Goal: Information Seeking & Learning: Learn about a topic

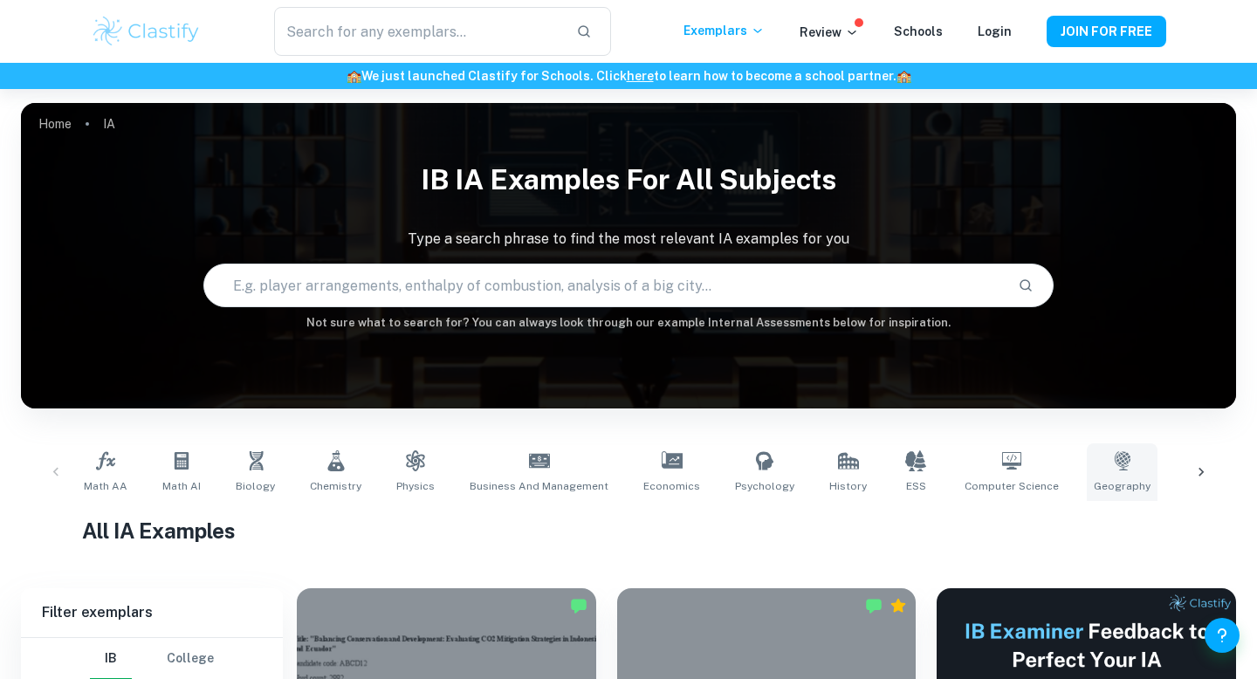
click at [1108, 475] on link "Geography" at bounding box center [1122, 472] width 71 height 58
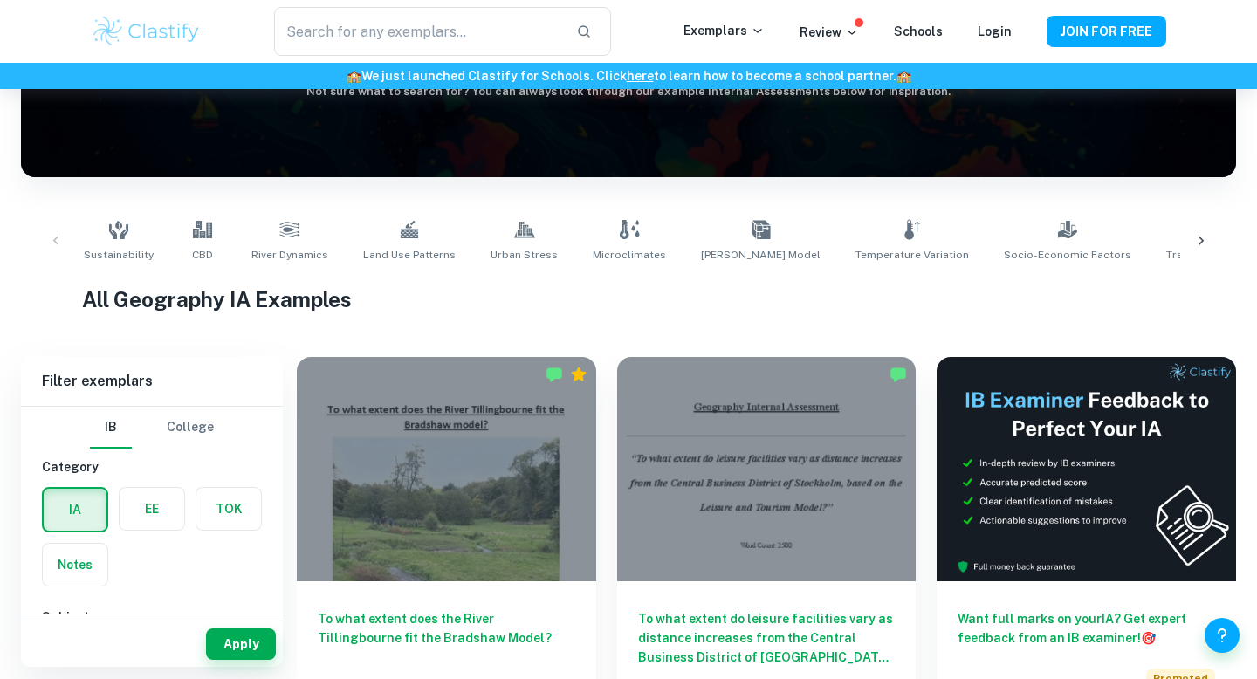
scroll to position [233, 0]
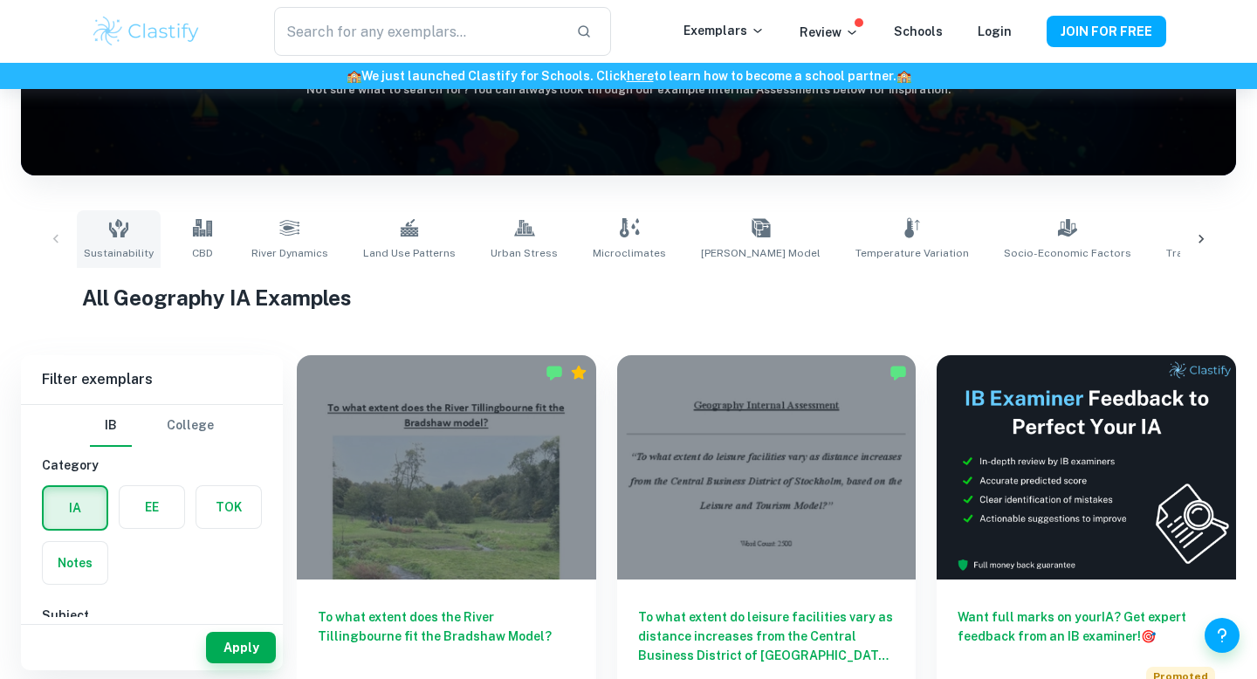
click at [121, 219] on icon at bounding box center [118, 227] width 21 height 21
type input "Sustainability"
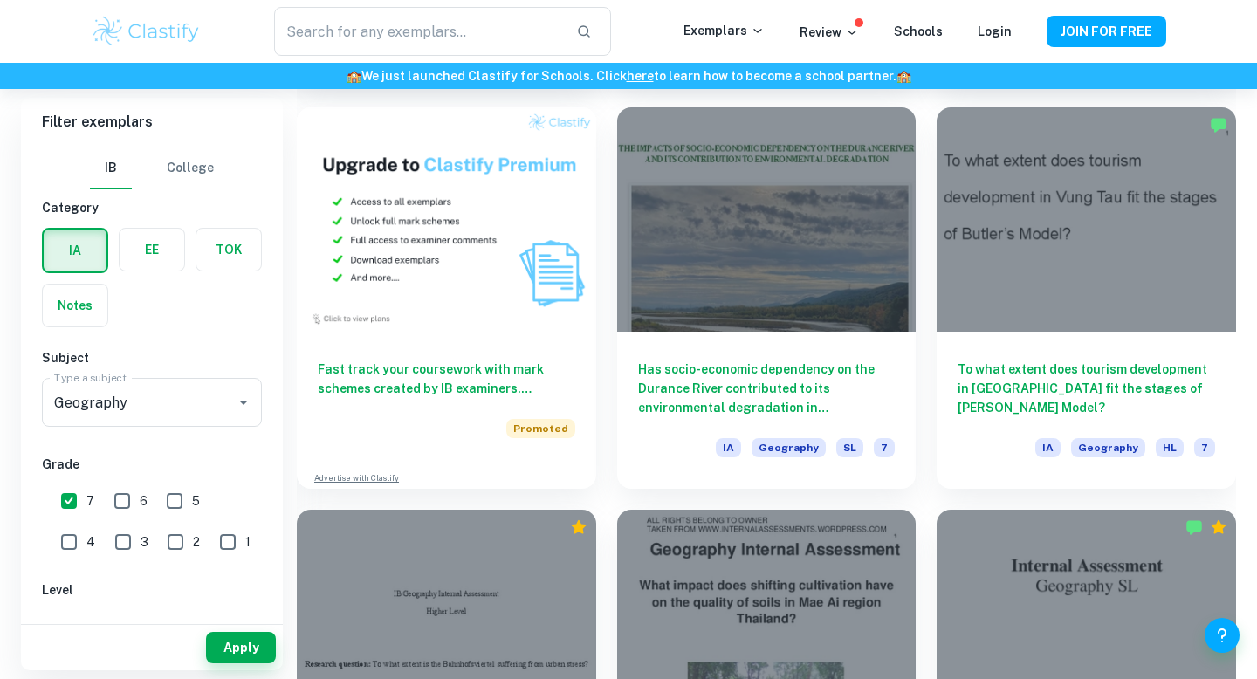
scroll to position [1380, 0]
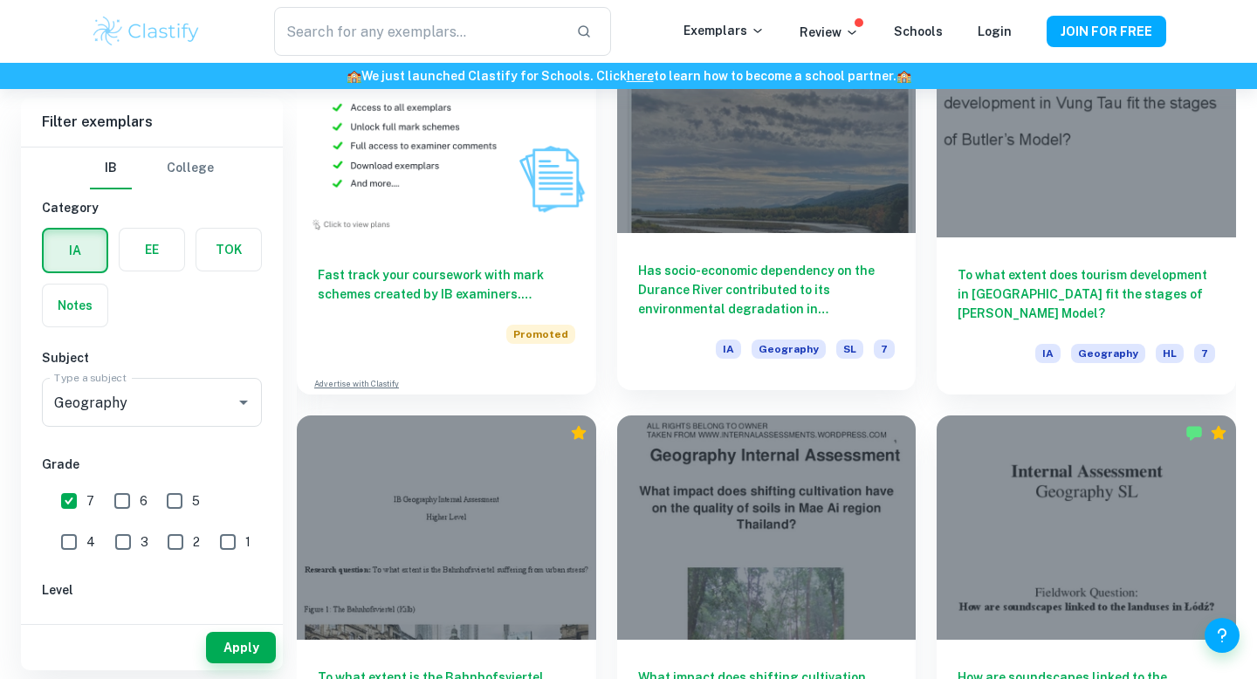
click at [779, 275] on h6 "Has socio-economic dependency on the Durance River contributed to its environme…" at bounding box center [766, 290] width 257 height 58
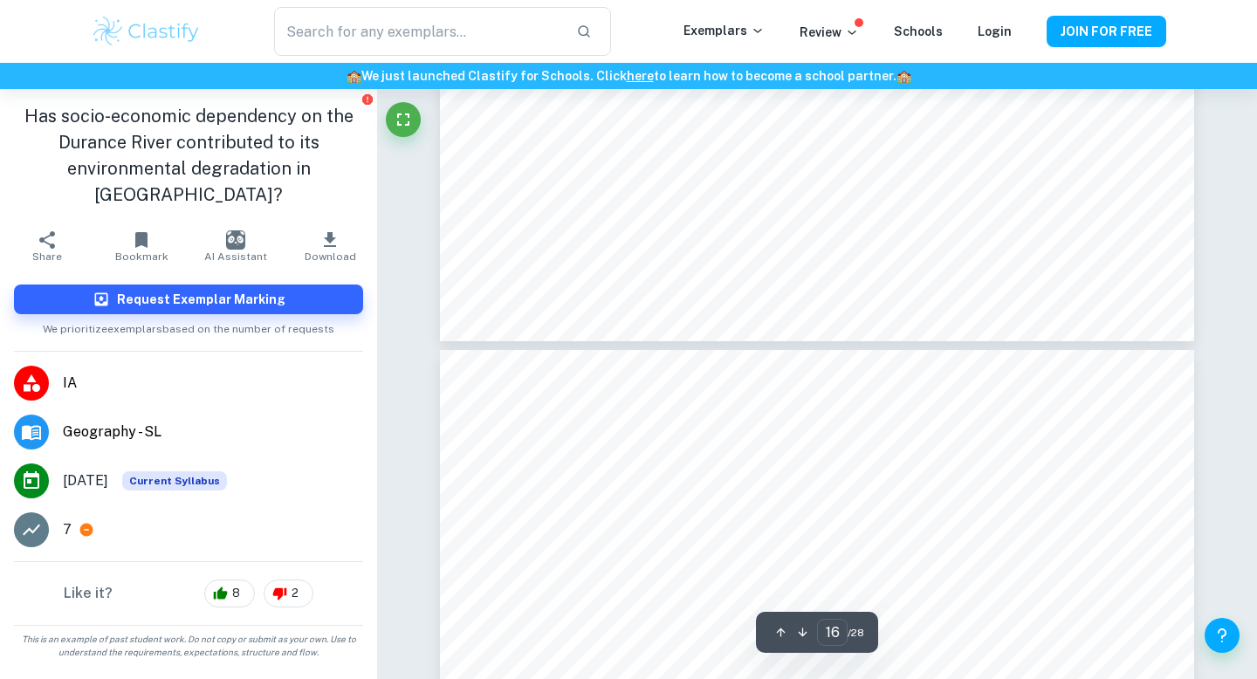
scroll to position [16145, 0]
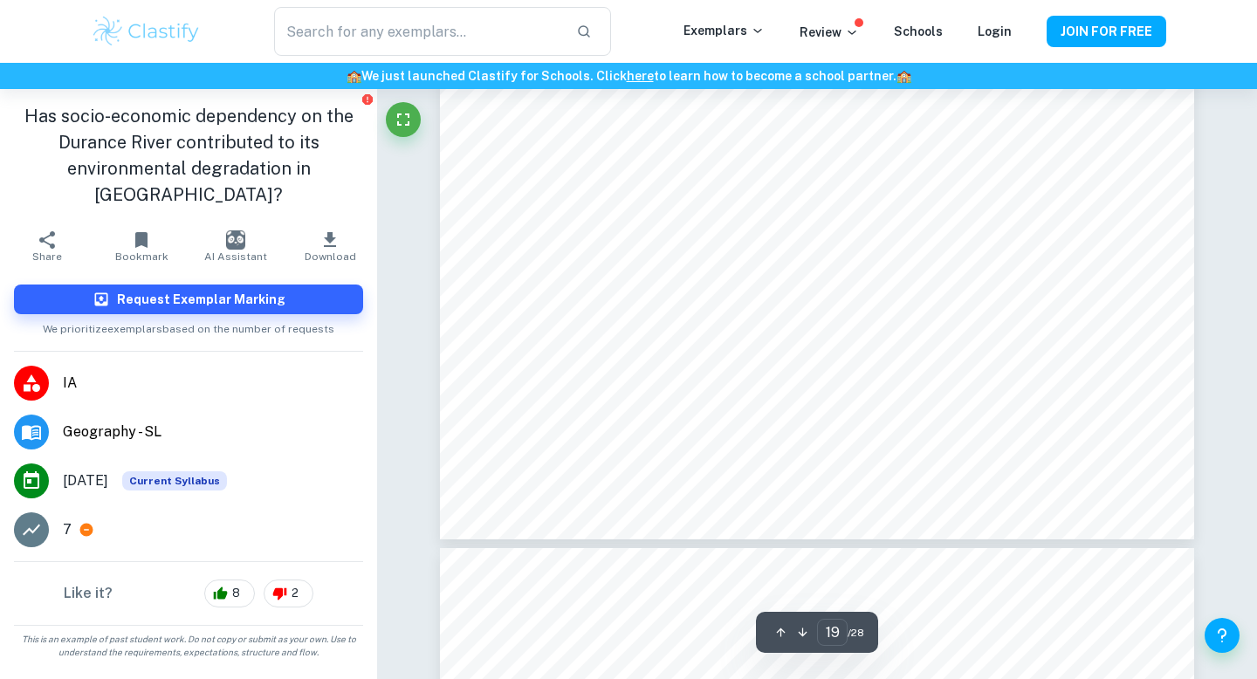
type input "20"
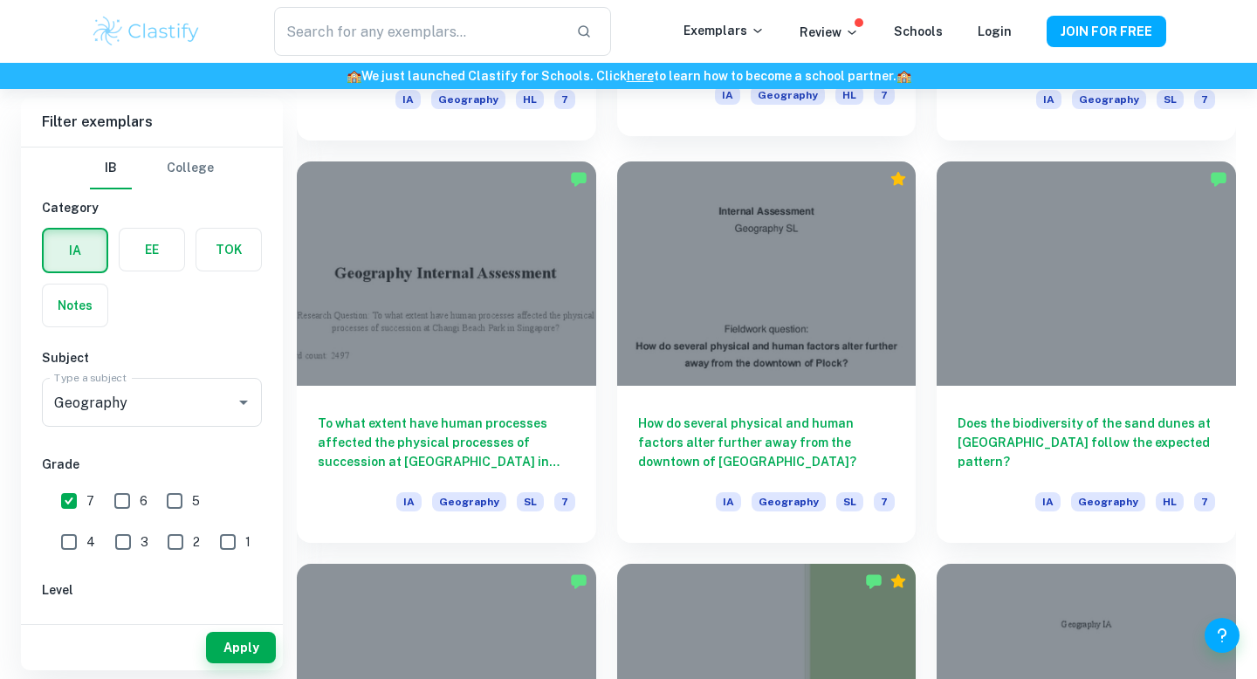
scroll to position [2037, 0]
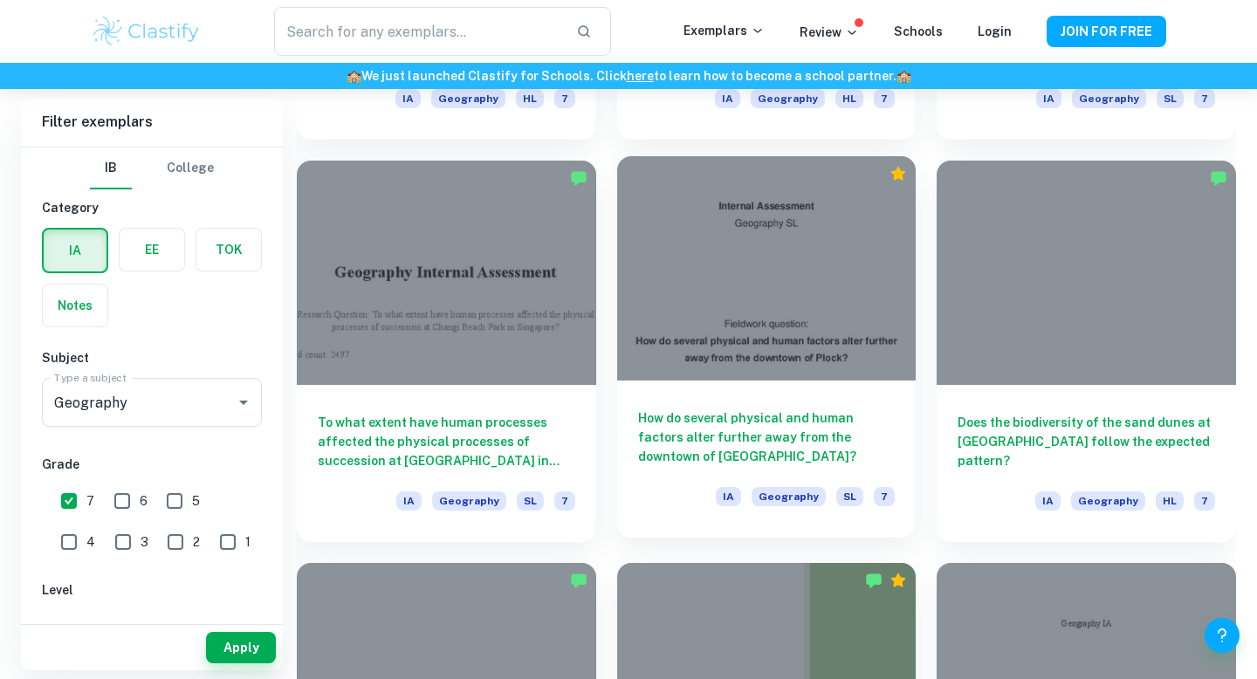
click at [738, 436] on h6 "How do several physical and human factors alter further away from the downtown …" at bounding box center [766, 437] width 257 height 58
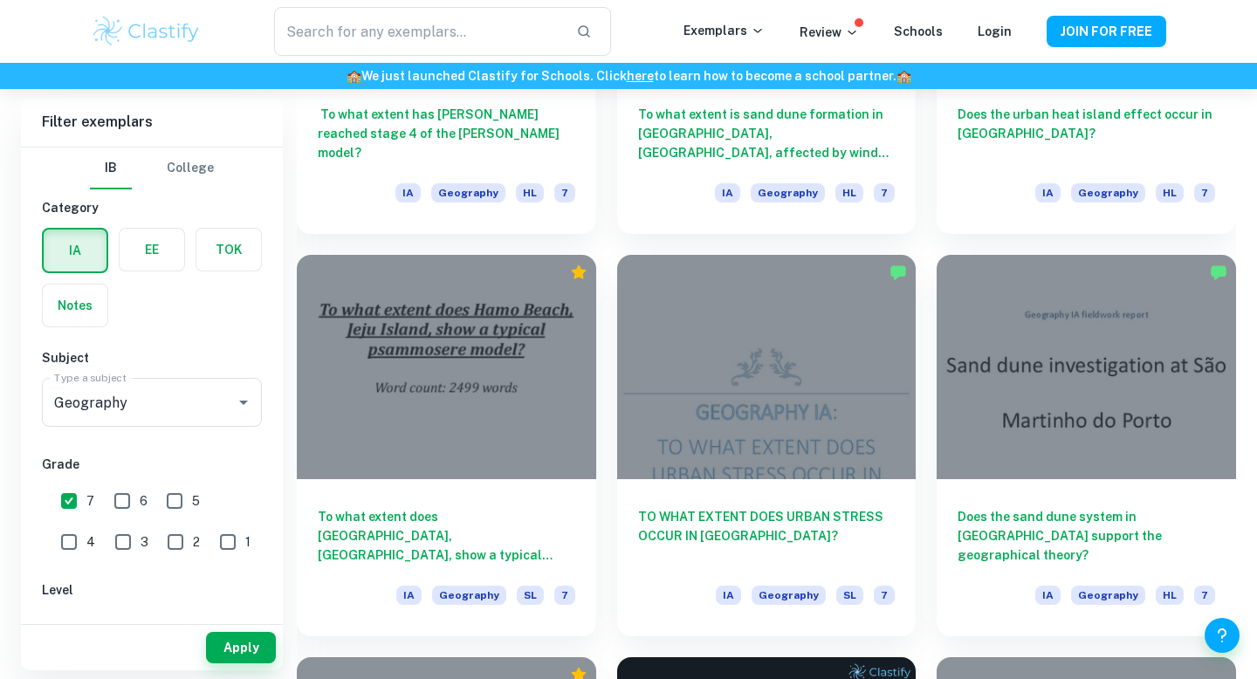
scroll to position [4404, 0]
